Goal: Information Seeking & Learning: Learn about a topic

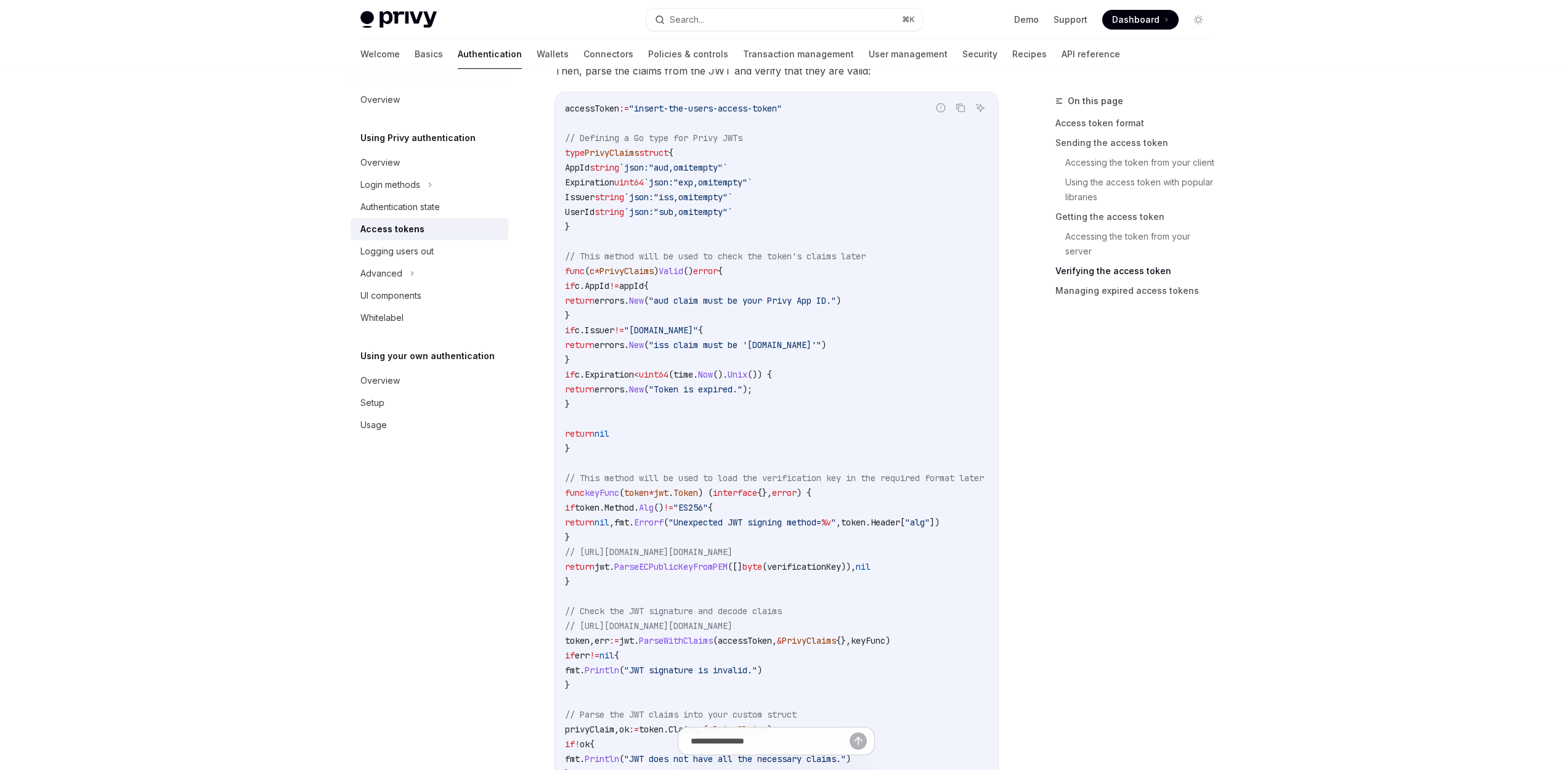
scroll to position [2228, 0]
